Goal: Task Accomplishment & Management: Complete application form

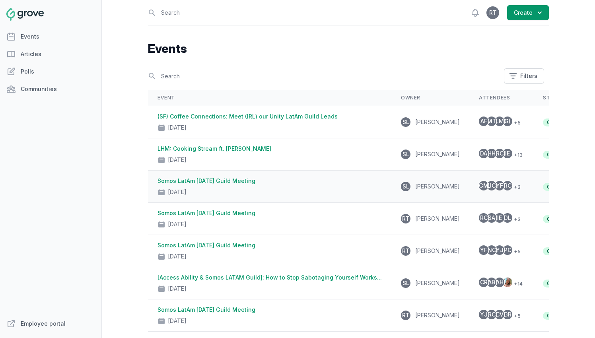
click at [310, 182] on div "Somos LatAm [DATE] Guild Meeting [DATE]" at bounding box center [270, 186] width 224 height 19
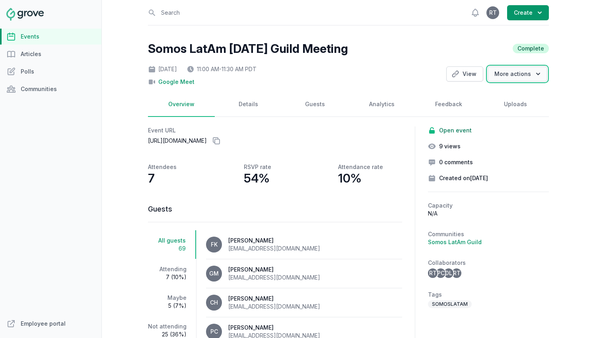
click at [535, 77] on icon "button" at bounding box center [538, 74] width 8 height 8
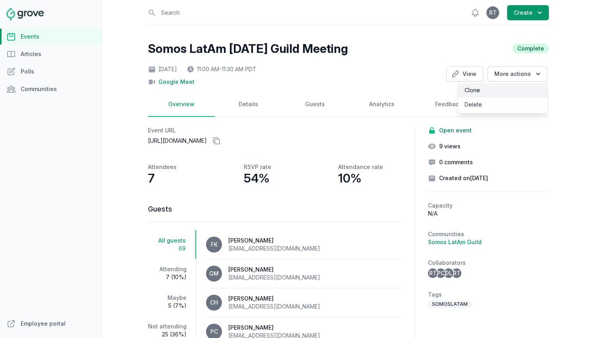
click at [523, 84] on link "Clone" at bounding box center [502, 90] width 89 height 14
select select "virtual"
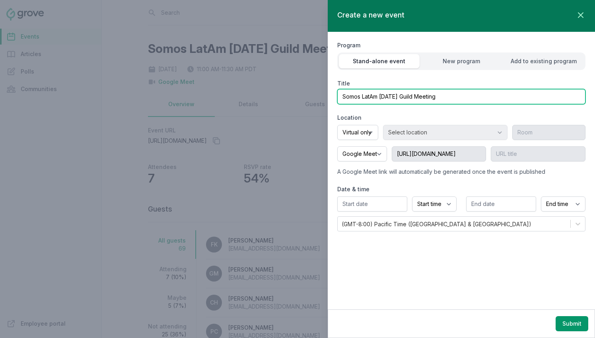
drag, startPoint x: 409, startPoint y: 97, endPoint x: 382, endPoint y: 94, distance: 27.6
click at [382, 94] on input "Somos LatAm [DATE] Guild Meeting" at bounding box center [461, 96] width 248 height 15
type input "Somos LatAm [DATE] Guild Meeting"
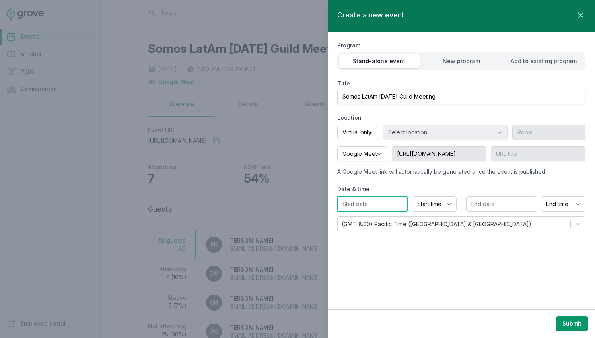
click at [389, 200] on input "text" at bounding box center [372, 203] width 70 height 15
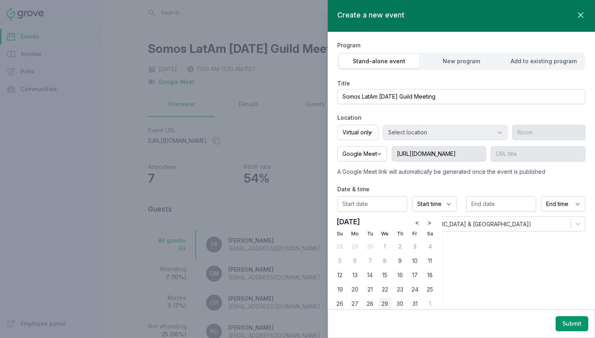
click at [386, 302] on div "29" at bounding box center [385, 304] width 13 height 13
type input "[DATE]"
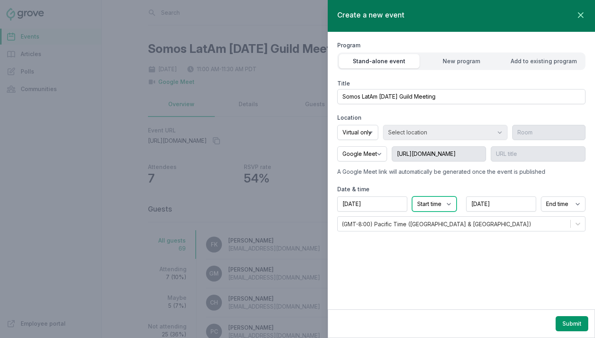
click at [446, 209] on select "Start time 12:00 AM 12:15 AM 12:30 AM 12:45 AM 1:00 AM 1:15 AM 1:30 AM 1:45 AM …" at bounding box center [434, 203] width 45 height 15
select select "11:00 AM"
click at [412, 196] on select "Start time 12:00 AM 12:15 AM 12:30 AM 12:45 AM 1:00 AM 1:15 AM 1:30 AM 1:45 AM …" at bounding box center [434, 203] width 45 height 15
click at [581, 203] on select "End time 12:00 AM 12:15 AM 12:30 AM 12:45 AM 1:00 AM 1:15 AM 1:30 AM 1:45 AM 2:…" at bounding box center [563, 203] width 45 height 15
select select "11:30 AM"
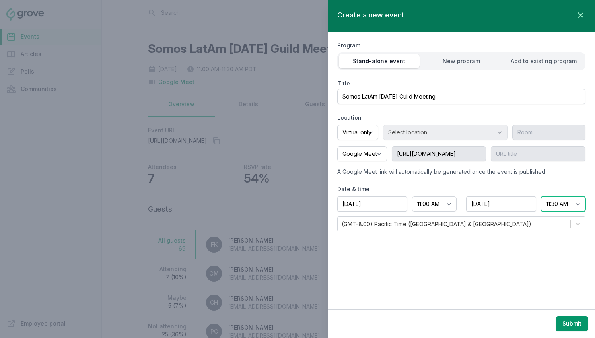
click at [541, 196] on select "End time 12:00 AM 12:15 AM 12:30 AM 12:45 AM 1:00 AM 1:15 AM 1:30 AM 1:45 AM 2:…" at bounding box center [563, 203] width 45 height 15
click at [574, 324] on button "Submit" at bounding box center [572, 323] width 33 height 15
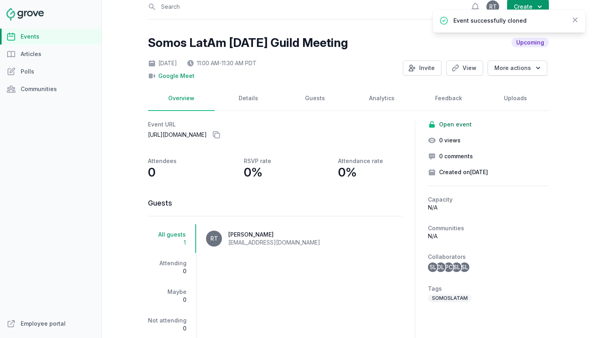
scroll to position [6, 0]
click at [255, 95] on link "Details" at bounding box center [248, 98] width 67 height 25
select select "virtual"
select select "11:00 AM"
select select "11:30 AM"
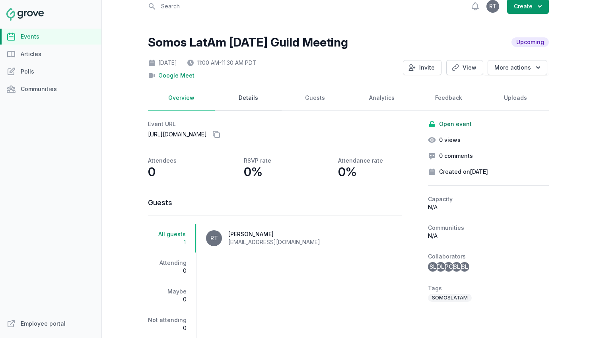
select select "89"
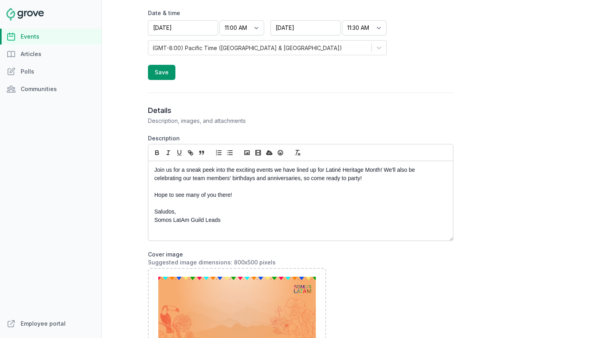
scroll to position [294, 0]
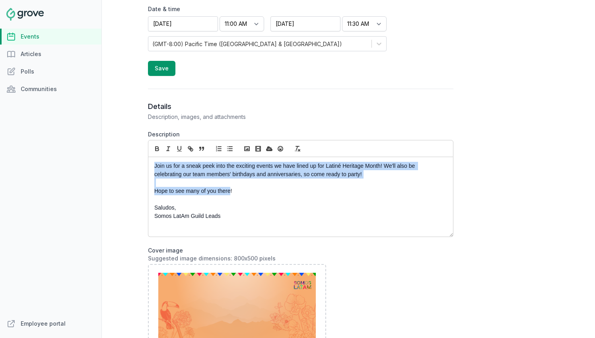
drag, startPoint x: 227, startPoint y: 190, endPoint x: 126, endPoint y: 158, distance: 105.2
click at [126, 158] on div "Open sidebar Search View notifications Open user menu RT Create Somos LatAm [DA…" at bounding box center [348, 169] width 493 height 338
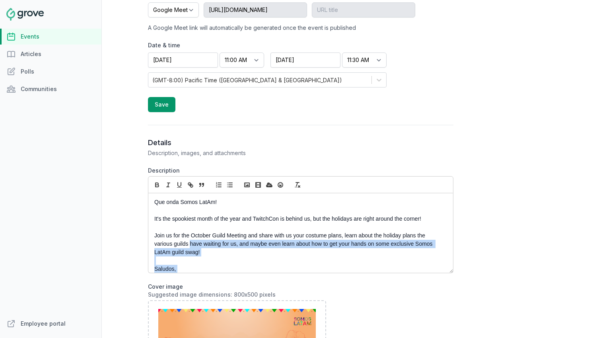
scroll to position [0, 0]
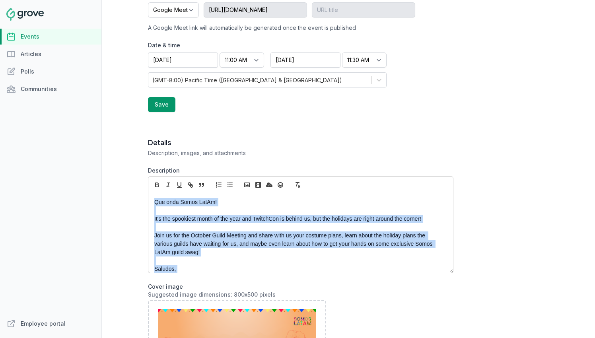
drag, startPoint x: 227, startPoint y: 263, endPoint x: 139, endPoint y: 195, distance: 110.9
click at [139, 195] on div "Open sidebar Search View notifications Open user menu RT Create Somos LatAm [DA…" at bounding box center [348, 169] width 493 height 338
copy div "Que onda Somos LatAm! It's the spookiest month of the year and TwitchCon is beh…"
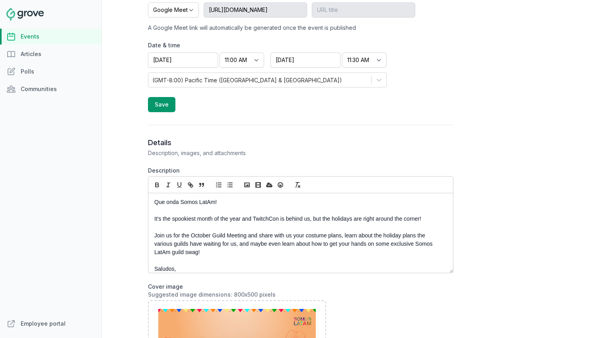
click at [267, 200] on p "Que onda Somos LatAm!" at bounding box center [298, 202] width 288 height 8
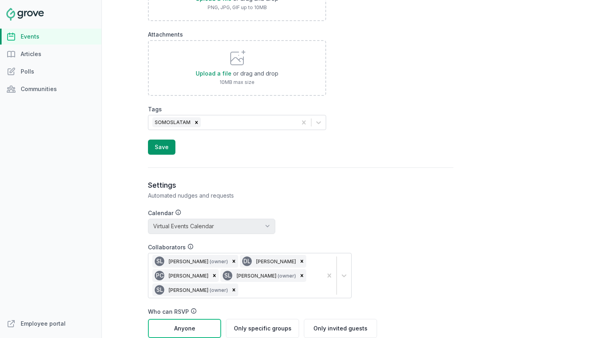
scroll to position [676, 0]
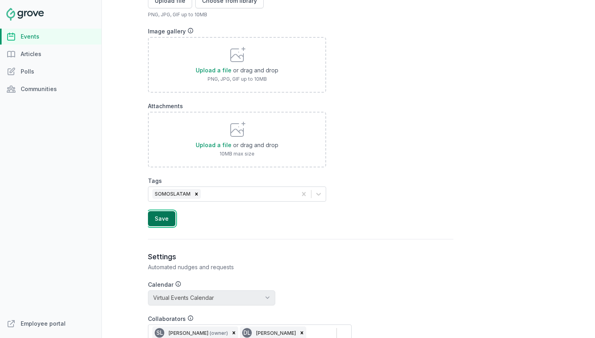
click at [152, 215] on button "Save" at bounding box center [161, 218] width 27 height 15
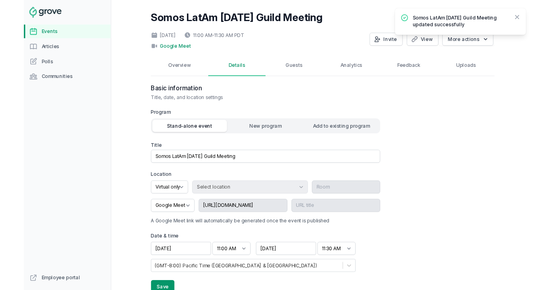
scroll to position [0, 0]
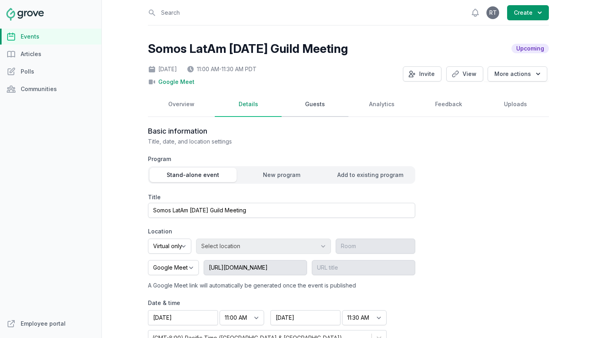
click at [309, 107] on link "Guests" at bounding box center [315, 104] width 67 height 25
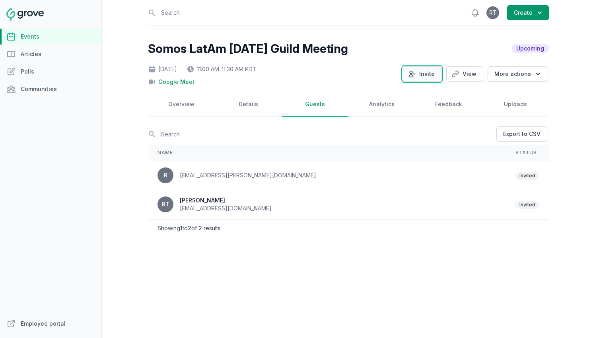
click at [429, 69] on button "Invite" at bounding box center [422, 73] width 39 height 15
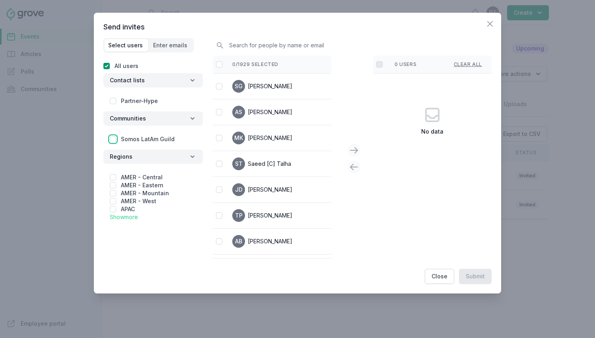
click at [112, 138] on input "checkbox" at bounding box center [113, 139] width 6 height 6
checkbox input "true"
checkbox input "false"
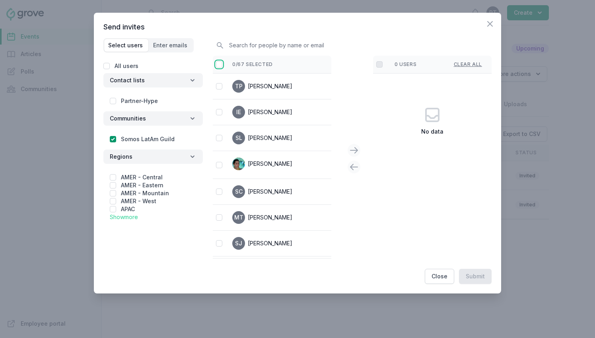
click at [221, 62] on input "checkbox" at bounding box center [219, 64] width 6 height 6
checkbox input "false"
checkbox input "true"
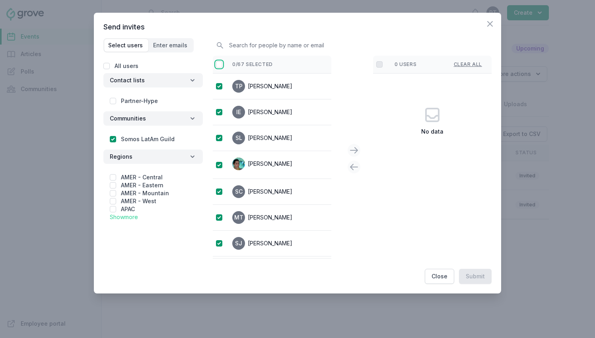
checkbox input "true"
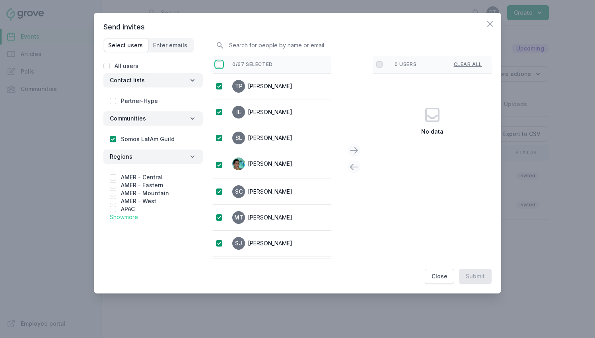
checkbox input "true"
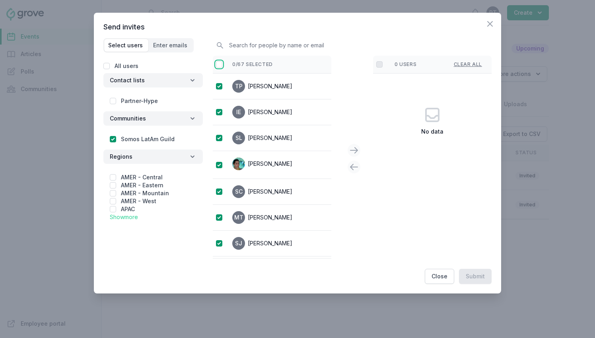
checkbox input "true"
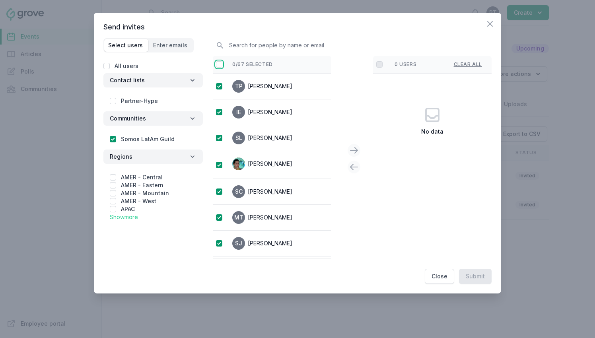
checkbox input "true"
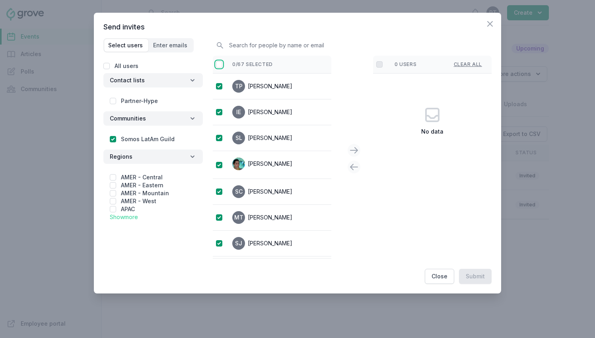
checkbox input "true"
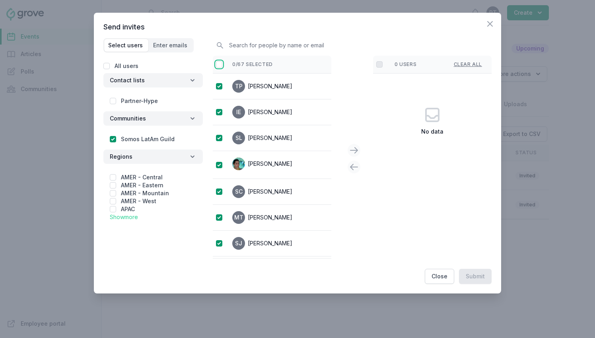
checkbox input "true"
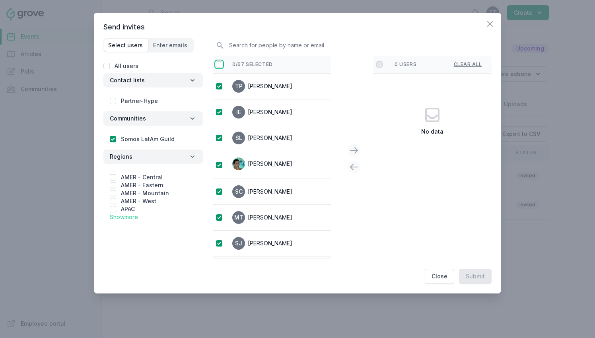
checkbox input "true"
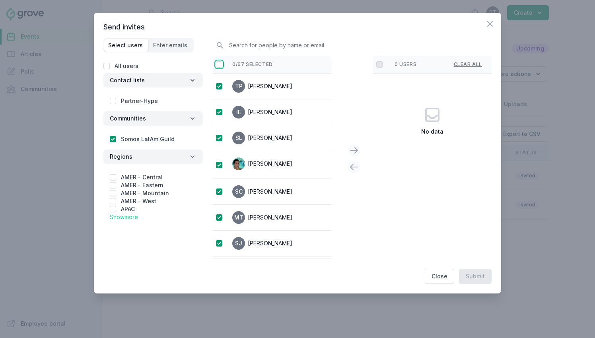
checkbox input "true"
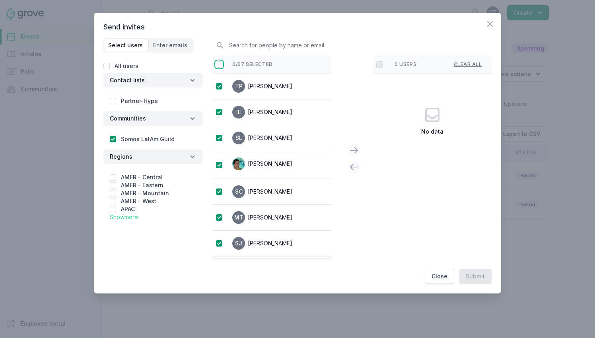
checkbox input "true"
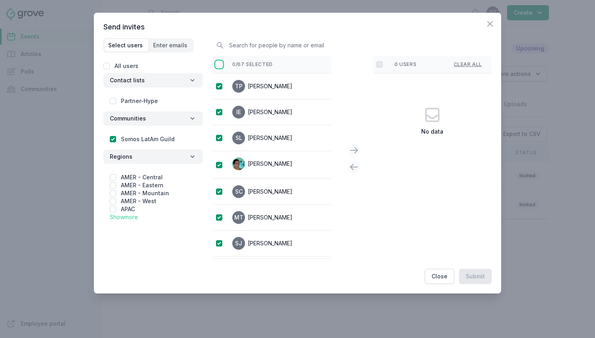
checkbox input "true"
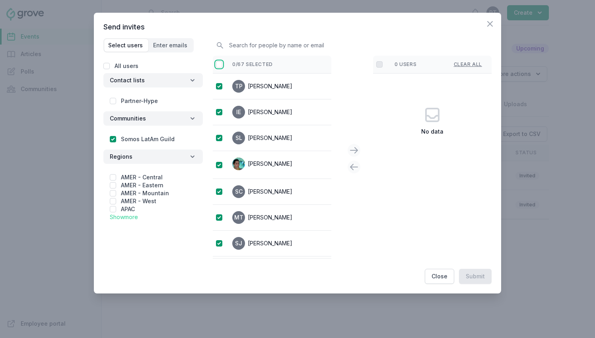
checkbox input "true"
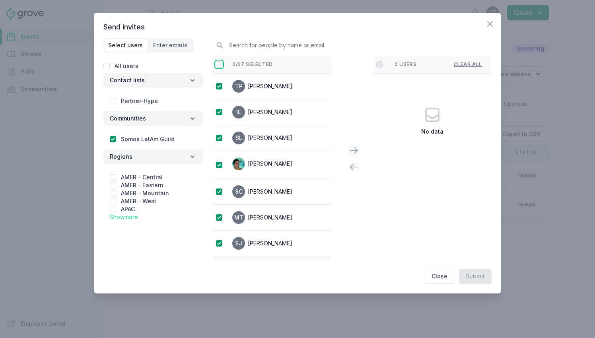
checkbox input "true"
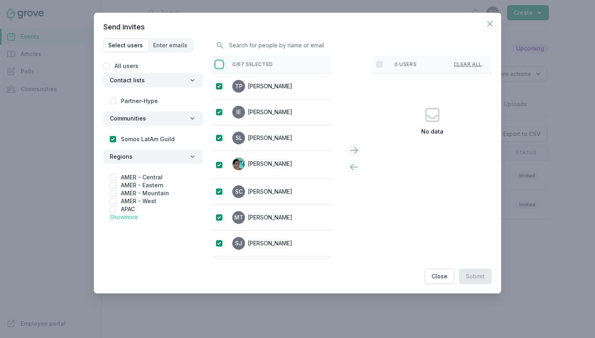
checkbox input "true"
click at [356, 153] on icon at bounding box center [354, 151] width 10 height 10
checkbox input "false"
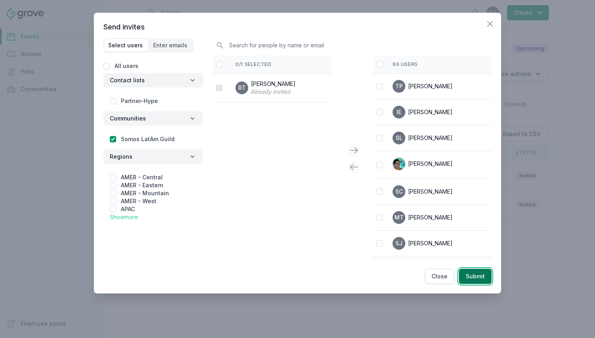
click at [487, 274] on button "Submit" at bounding box center [475, 276] width 33 height 15
